Goal: Task Accomplishment & Management: Manage account settings

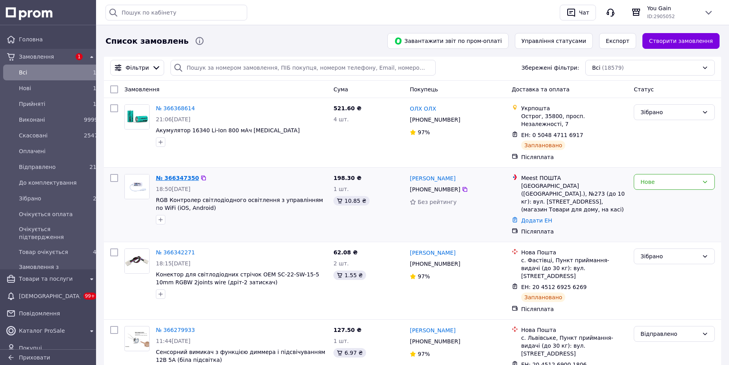
click at [174, 175] on link "№ 366347350" at bounding box center [177, 178] width 43 height 6
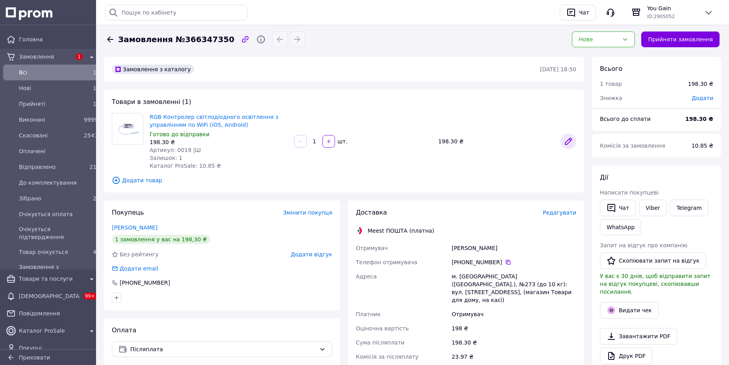
click at [569, 143] on icon at bounding box center [568, 141] width 6 height 6
click at [683, 39] on button "Прийняти замовлення" at bounding box center [680, 40] width 78 height 16
click at [506, 261] on icon at bounding box center [508, 262] width 5 height 5
click at [699, 328] on div "Завантажити PDF   Друк PDF   Дублювати замовлення" at bounding box center [656, 356] width 113 height 56
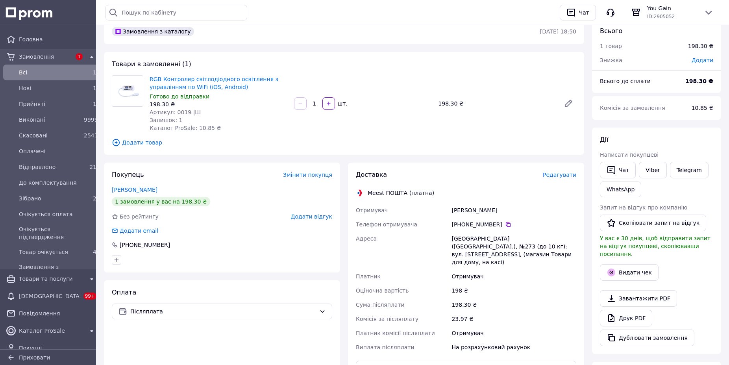
scroll to position [80, 0]
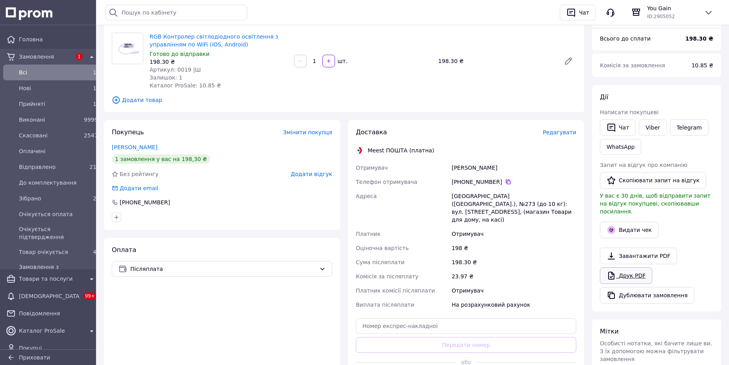
click at [619, 269] on link "Друк PDF" at bounding box center [626, 275] width 52 height 17
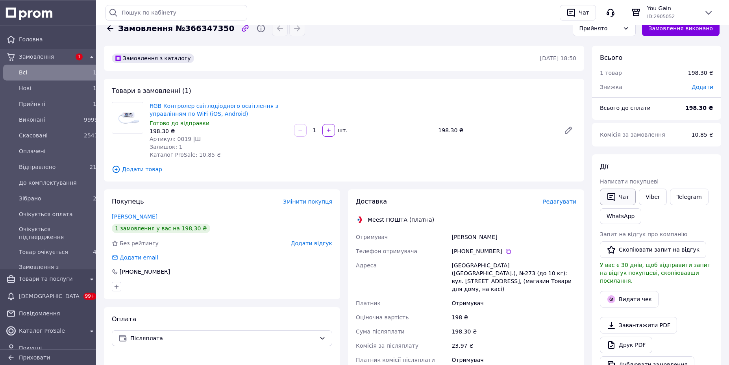
scroll to position [0, 0]
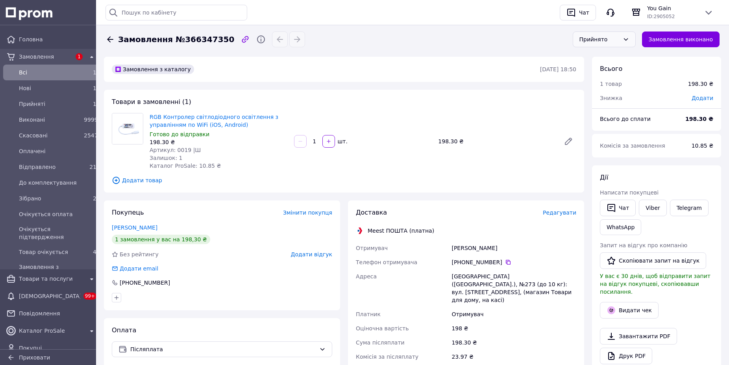
click at [607, 37] on div "Прийнято" at bounding box center [600, 39] width 40 height 9
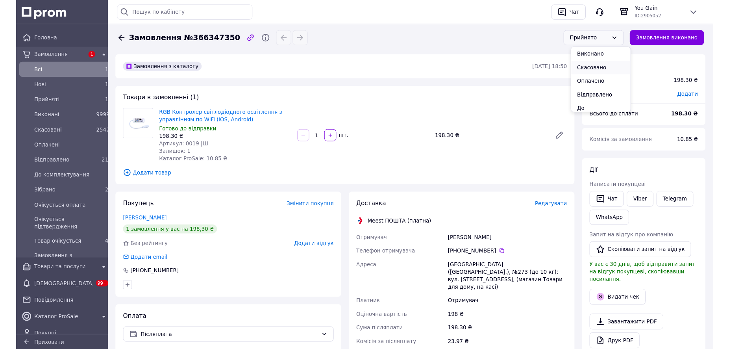
scroll to position [45, 0]
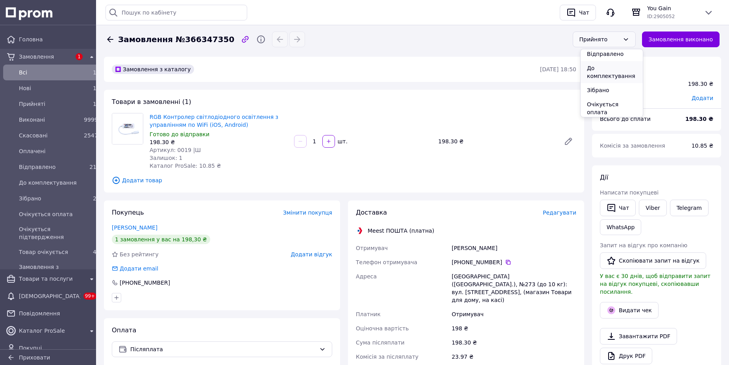
click at [612, 77] on li "До комплектування" at bounding box center [612, 72] width 62 height 22
click at [189, 39] on span "Замовлення №366347350" at bounding box center [176, 39] width 116 height 11
copy span "366347350"
click at [35, 70] on span "Всi" at bounding box center [50, 73] width 62 height 8
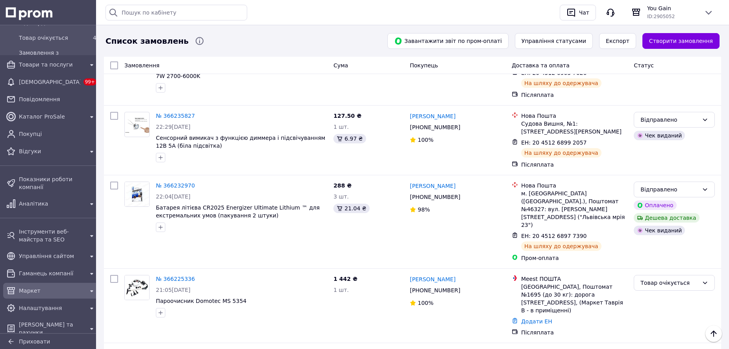
scroll to position [201, 0]
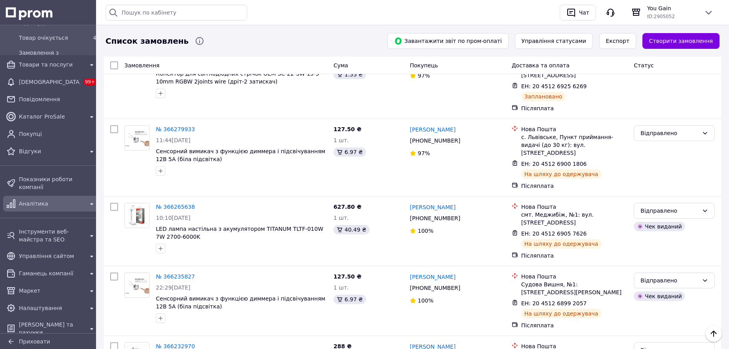
click at [39, 200] on span "Аналітика" at bounding box center [51, 204] width 65 height 8
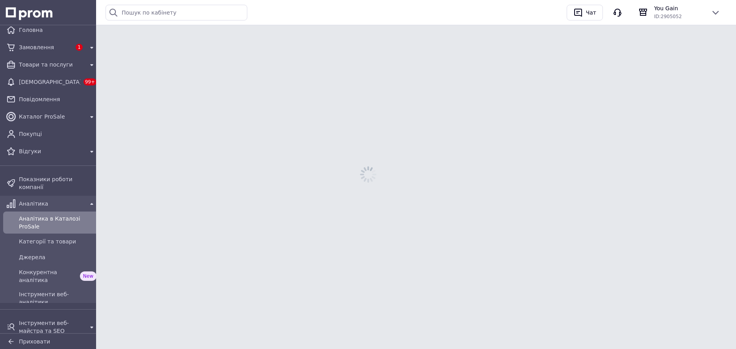
scroll to position [9, 0]
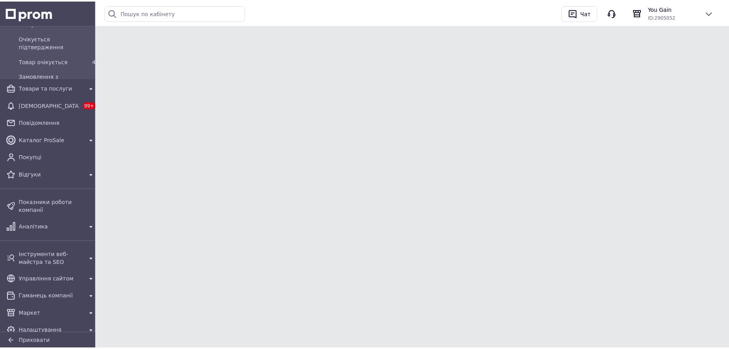
scroll to position [205, 0]
